Goal: Use online tool/utility: Utilize a website feature to perform a specific function

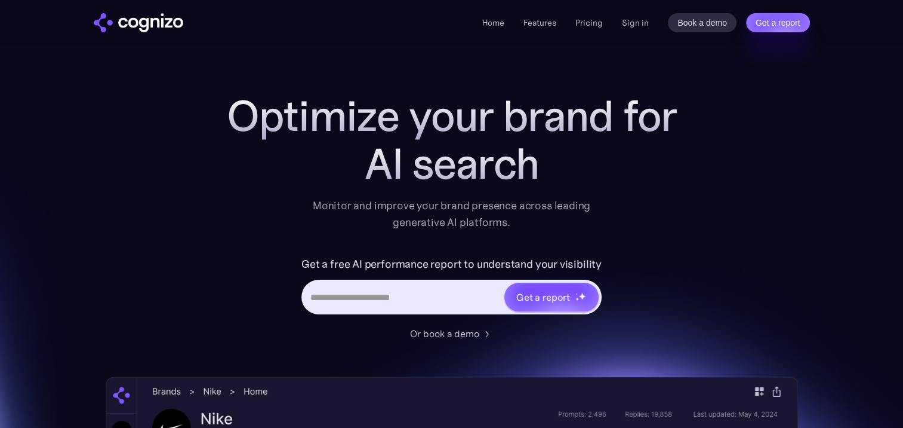
click at [635, 24] on link "Sign in" at bounding box center [635, 23] width 27 height 14
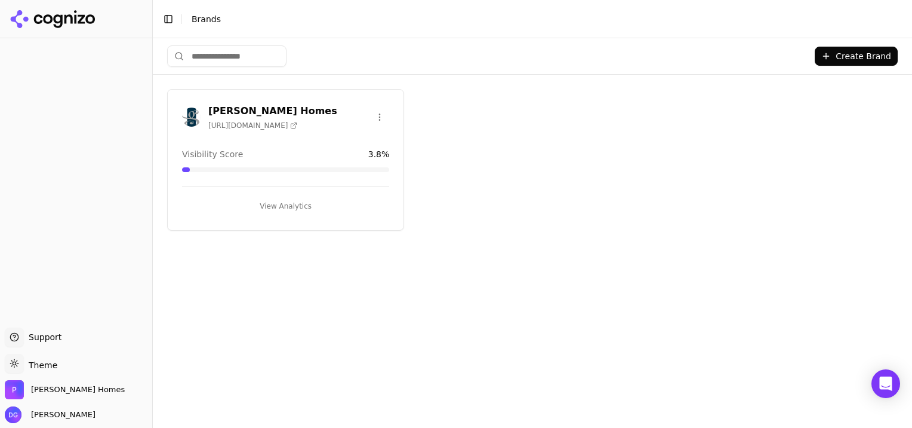
click at [281, 204] on button "View Analytics" at bounding box center [285, 205] width 207 height 19
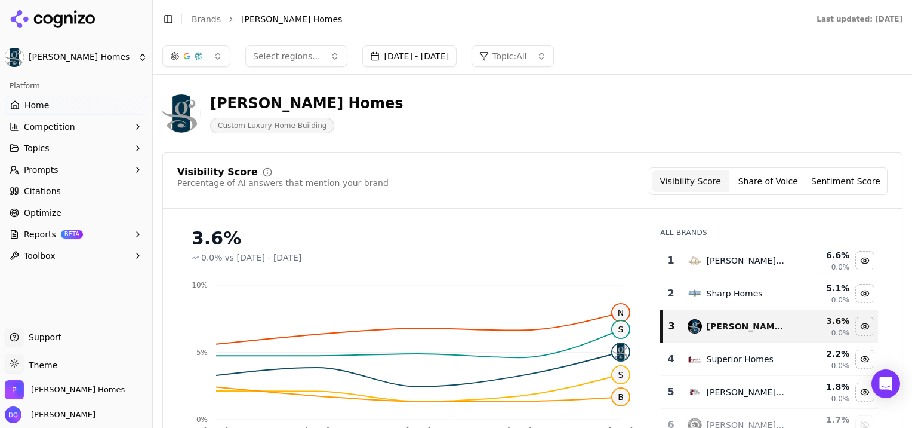
click at [457, 51] on button "[DATE] - [DATE]" at bounding box center [409, 55] width 95 height 21
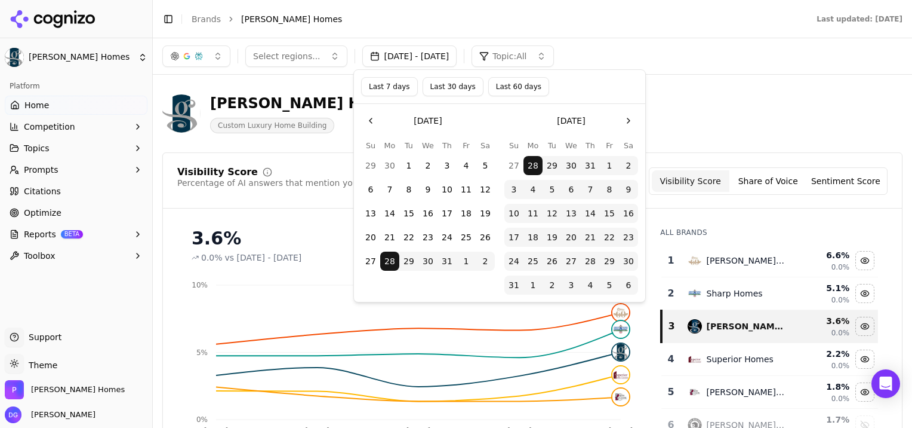
click at [625, 121] on button "Go to the Next Month" at bounding box center [628, 120] width 19 height 19
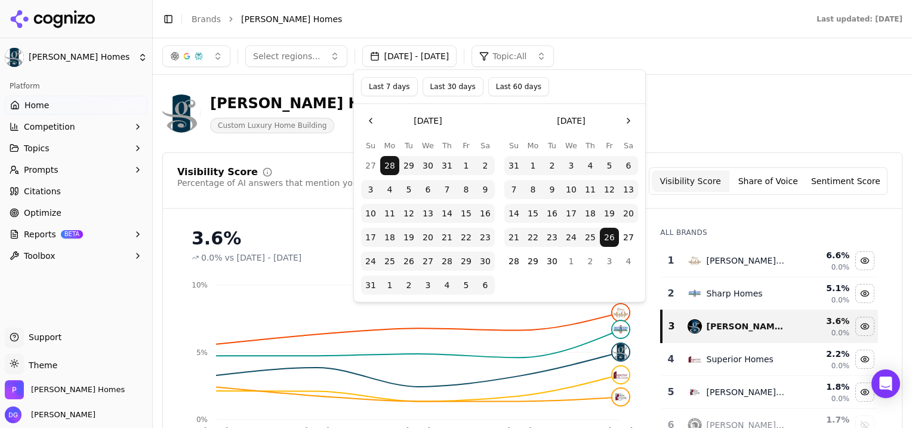
click at [626, 116] on button "Go to the Next Month" at bounding box center [628, 120] width 19 height 19
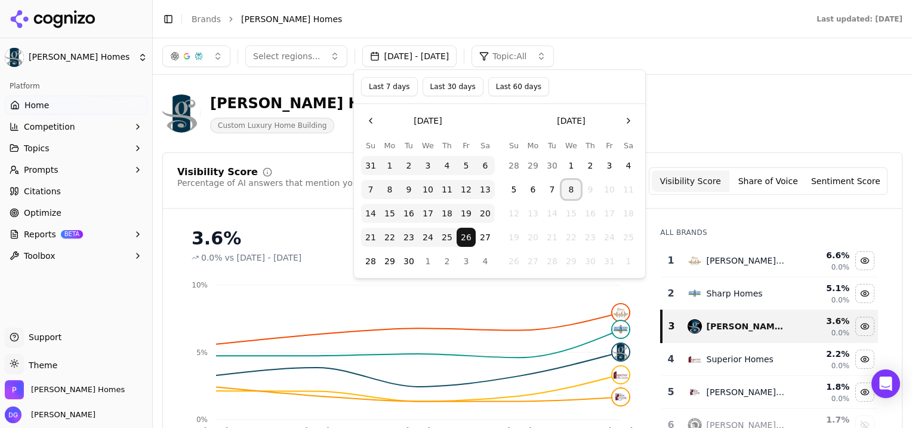
click at [571, 190] on button "8" at bounding box center [571, 189] width 19 height 19
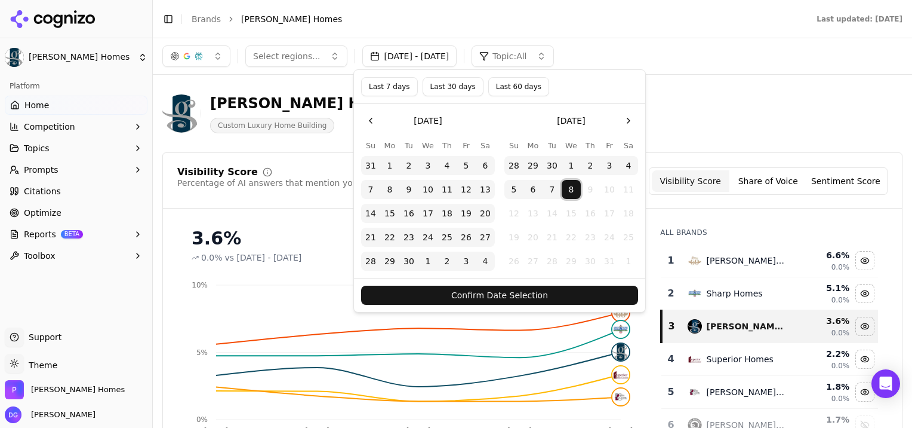
click at [506, 296] on button "Confirm Date Selection" at bounding box center [499, 294] width 277 height 19
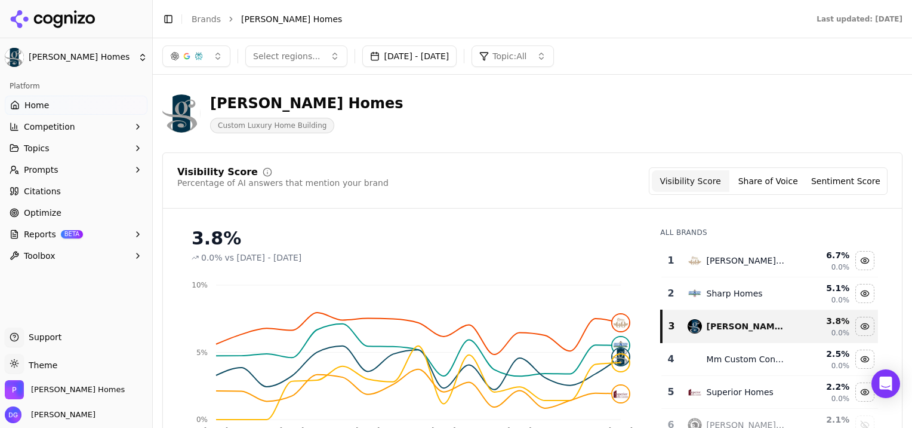
click at [773, 183] on button "Share of Voice" at bounding box center [769, 180] width 78 height 21
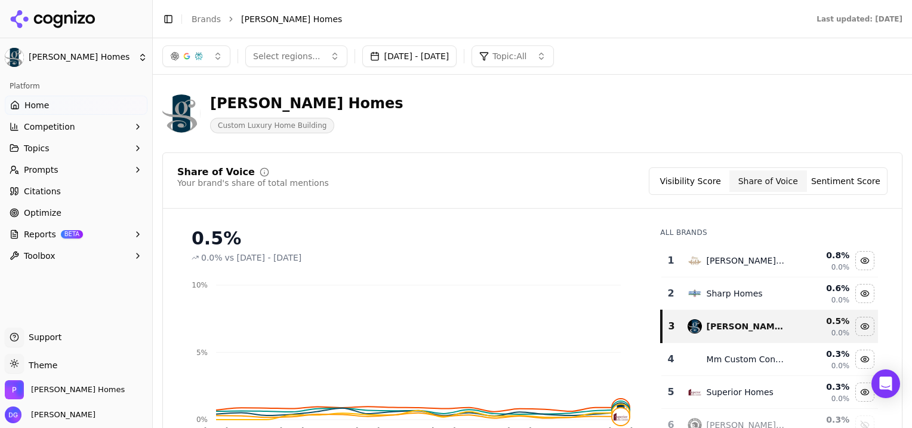
click at [835, 181] on button "Sentiment Score" at bounding box center [846, 180] width 78 height 21
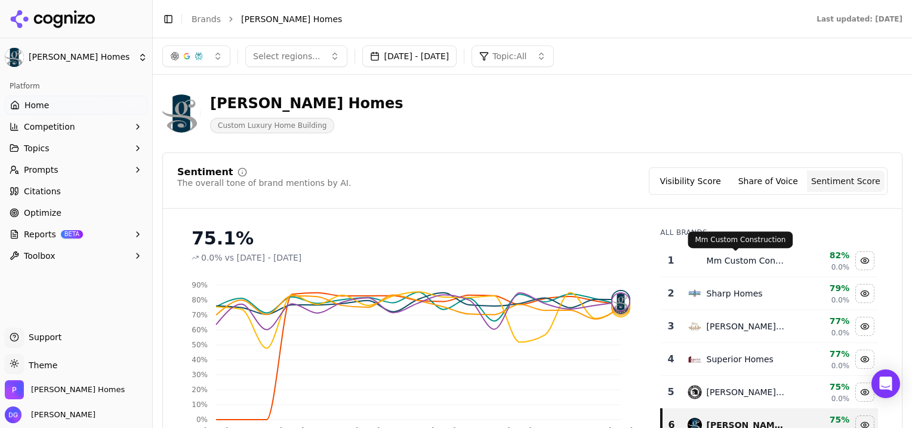
click at [737, 261] on div "Mm Custom Construction" at bounding box center [746, 260] width 79 height 12
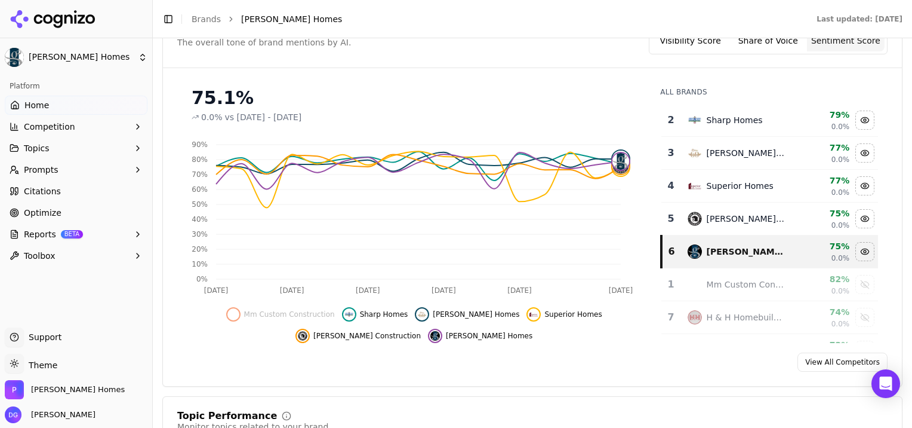
scroll to position [142, 0]
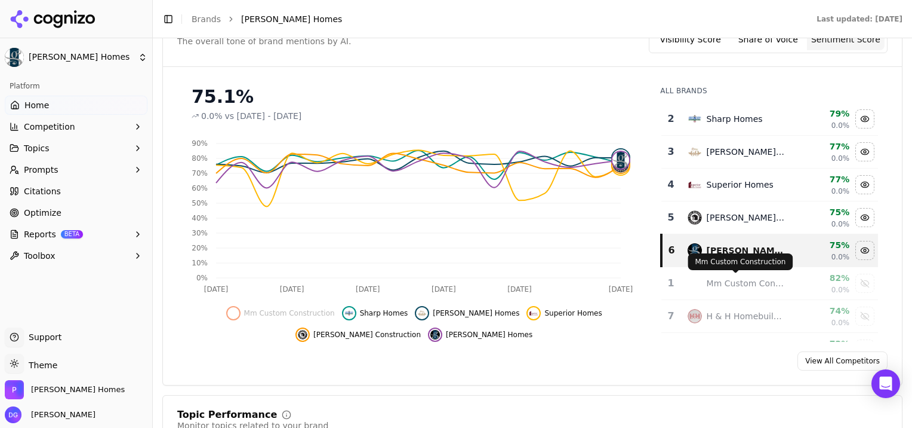
click at [723, 282] on div "Mm Custom Construction" at bounding box center [746, 283] width 79 height 12
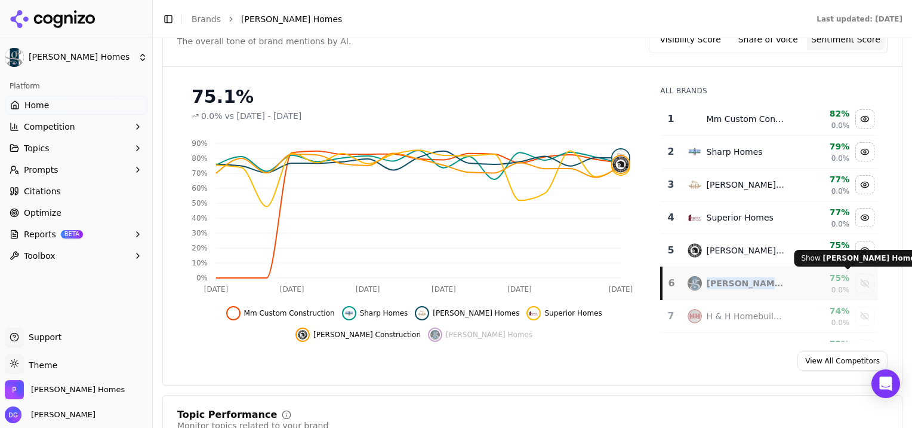
drag, startPoint x: 723, startPoint y: 282, endPoint x: 848, endPoint y: 279, distance: 125.4
click at [856, 279] on div "Show paul gray homes data" at bounding box center [865, 283] width 18 height 18
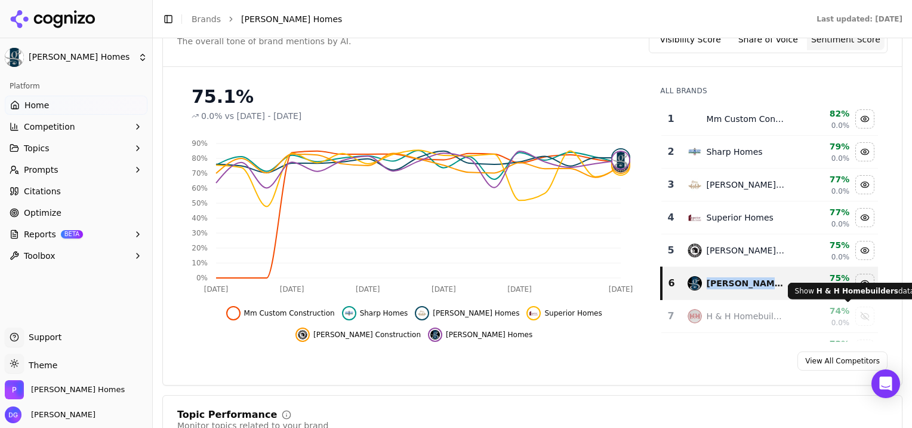
click at [856, 314] on div "Show h & h homebuilders data" at bounding box center [865, 316] width 18 height 18
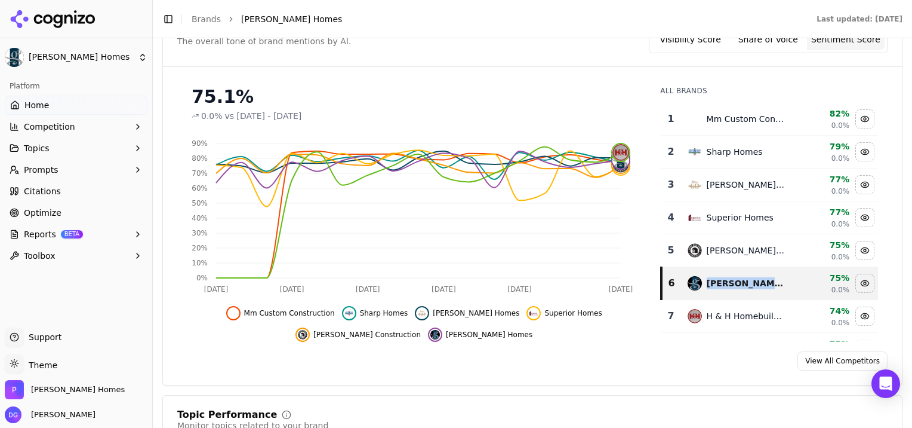
scroll to position [88, 0]
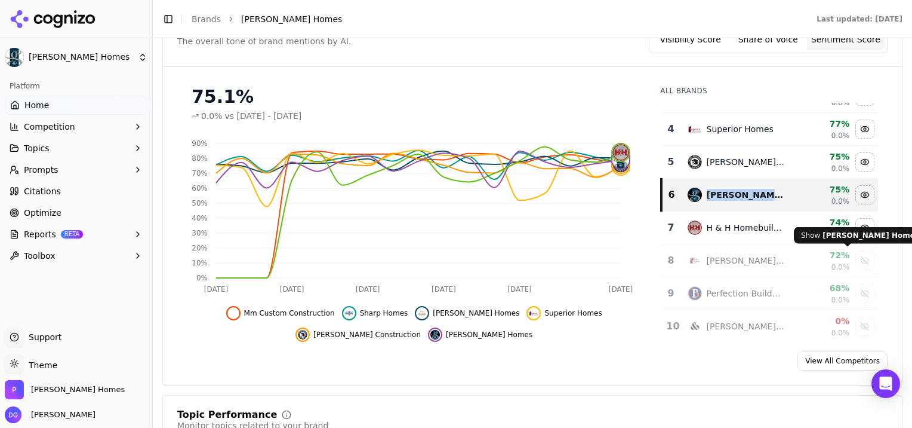
click at [856, 255] on div "Show bob cook homes data" at bounding box center [865, 260] width 18 height 18
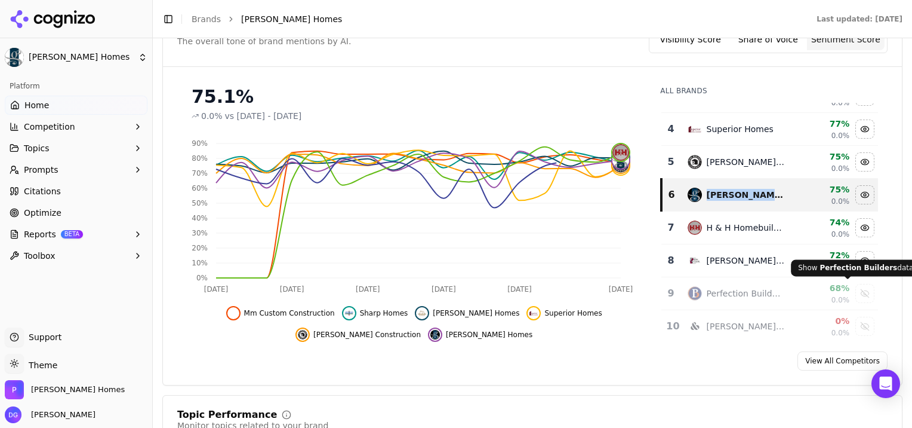
click at [856, 289] on div "Show perfection builders data" at bounding box center [865, 293] width 18 height 18
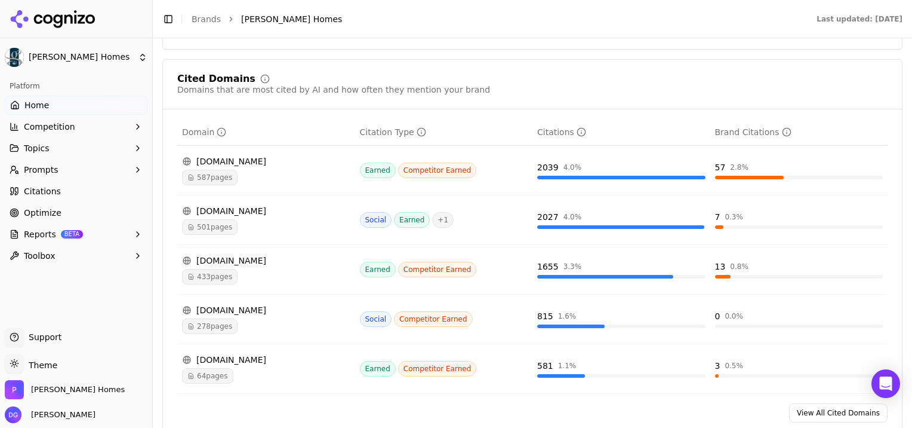
scroll to position [1240, 0]
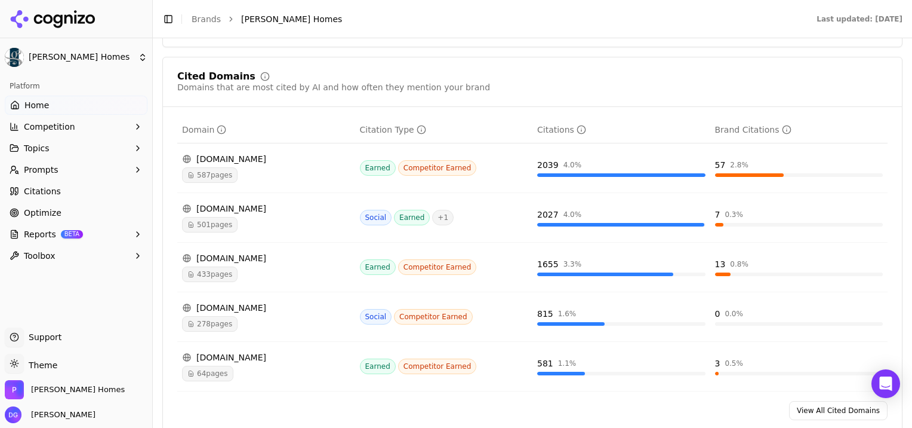
click at [36, 211] on span "Optimize" at bounding box center [43, 213] width 38 height 12
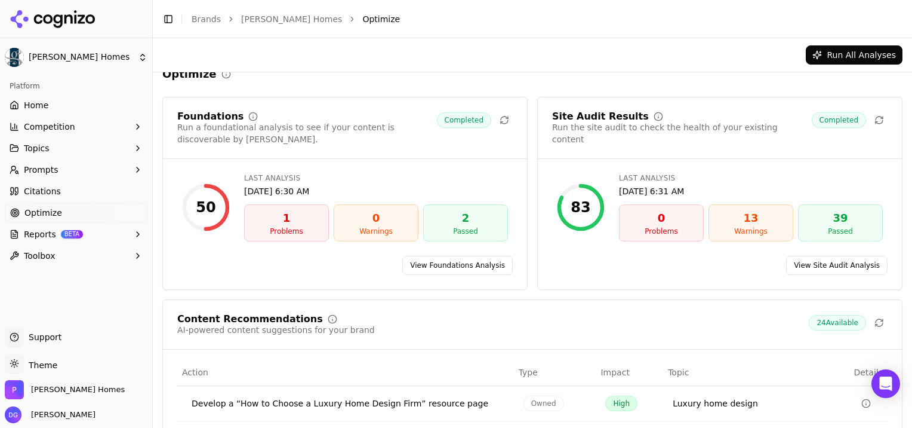
scroll to position [12, 0]
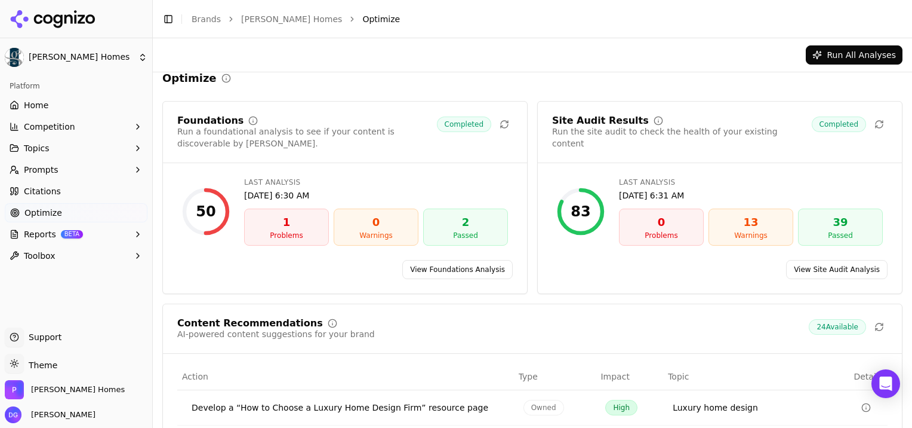
click at [860, 56] on button "Run All Analyses" at bounding box center [854, 54] width 97 height 19
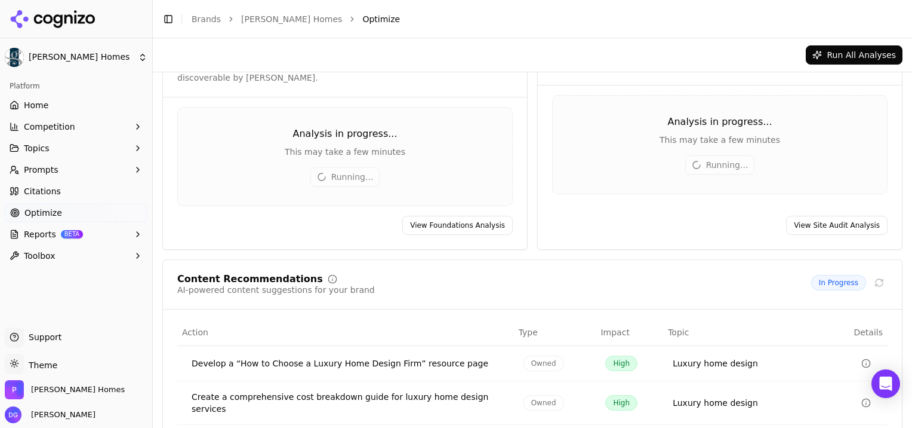
scroll to position [0, 0]
